Goal: Task Accomplishment & Management: Manage account settings

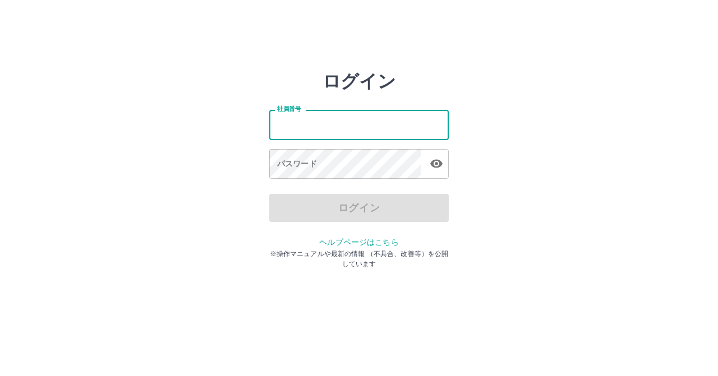
click at [411, 127] on input "社員番号" at bounding box center [358, 125] width 179 height 30
type input "*******"
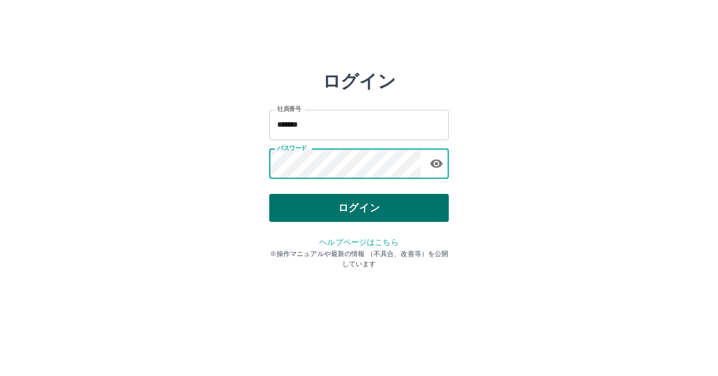
click at [385, 207] on button "ログイン" at bounding box center [358, 208] width 179 height 28
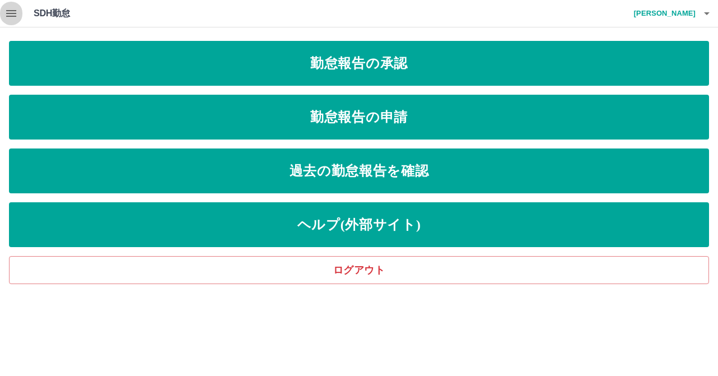
click at [7, 12] on icon "button" at bounding box center [10, 13] width 13 height 13
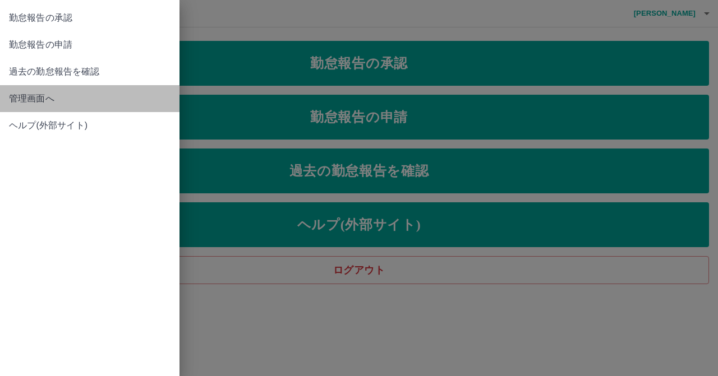
click at [43, 105] on link "管理画面へ" at bounding box center [89, 98] width 179 height 27
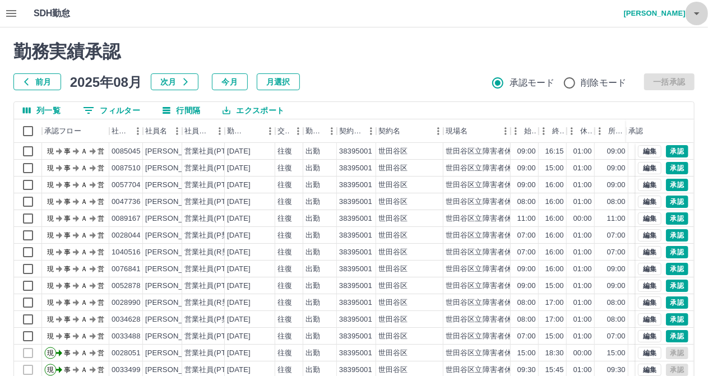
click at [695, 21] on button "button" at bounding box center [697, 13] width 22 height 27
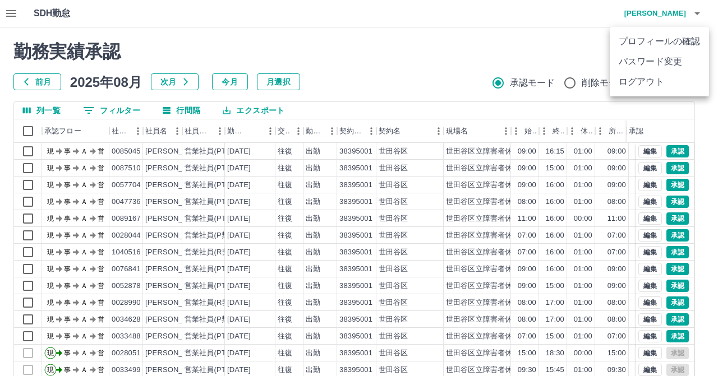
click at [665, 86] on li "ログアウト" at bounding box center [659, 82] width 99 height 20
